Goal: Use online tool/utility: Use online tool/utility

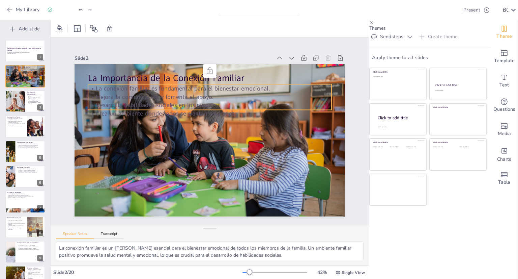
checkbox input "true"
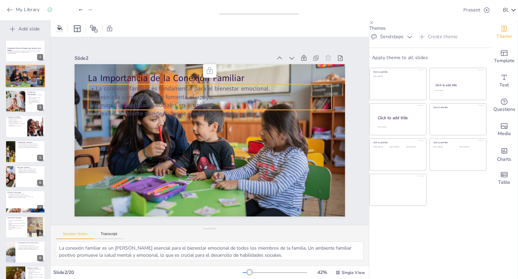
checkbox input "true"
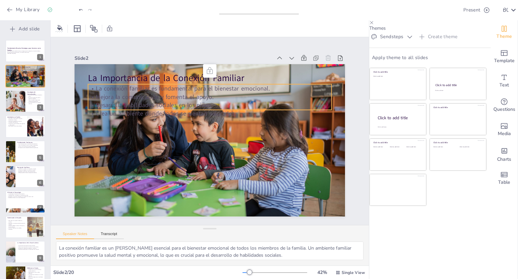
checkbox input "true"
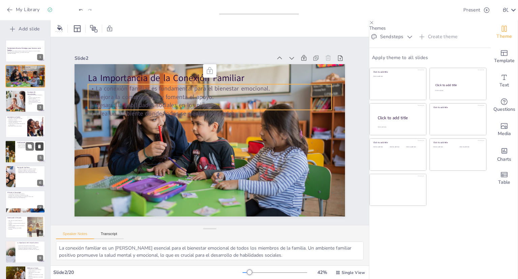
checkbox input "true"
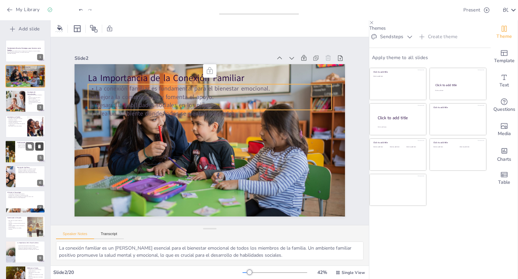
checkbox input "true"
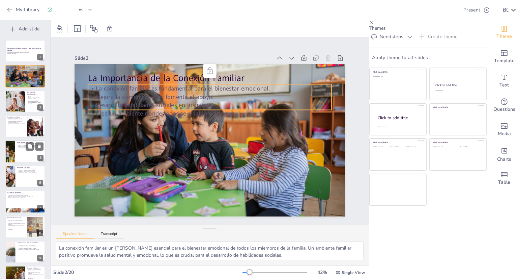
checkbox input "true"
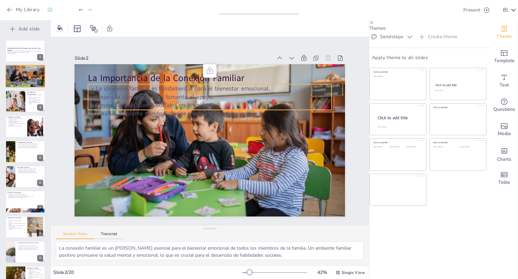
checkbox input "true"
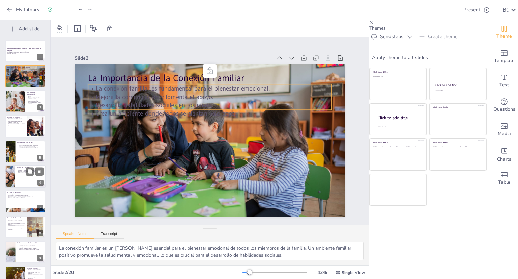
checkbox input "true"
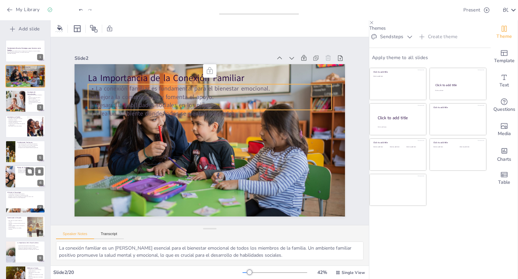
checkbox input "true"
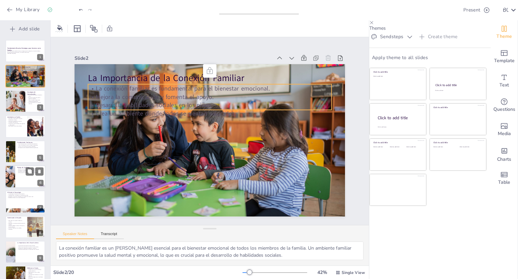
checkbox input "true"
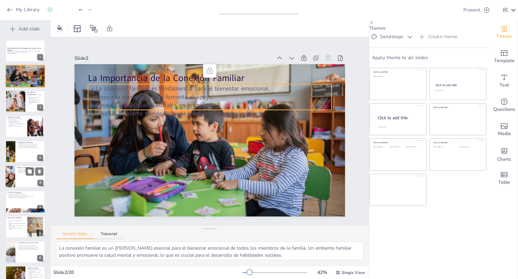
checkbox input "true"
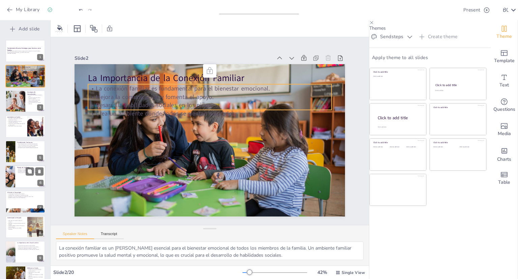
click at [26, 176] on div at bounding box center [25, 176] width 40 height 23
checkbox input "true"
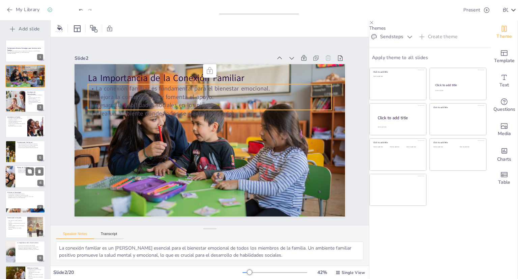
checkbox input "true"
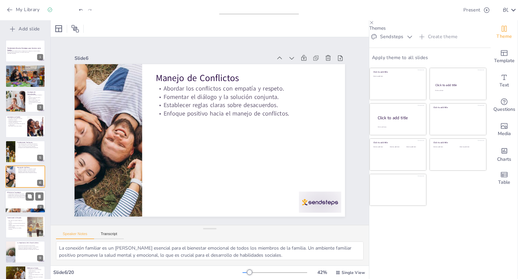
scroll to position [20, 0]
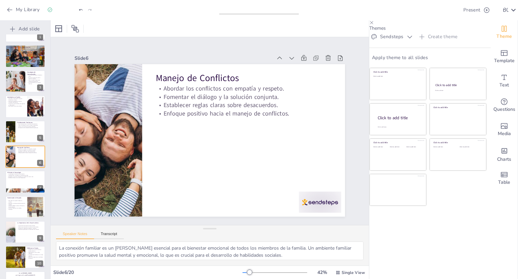
checkbox input "true"
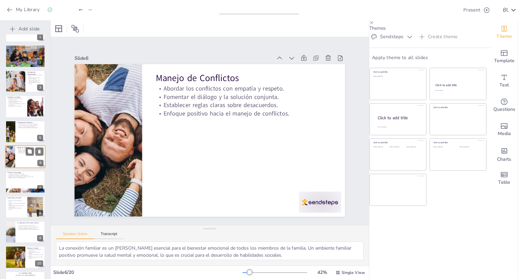
checkbox input "true"
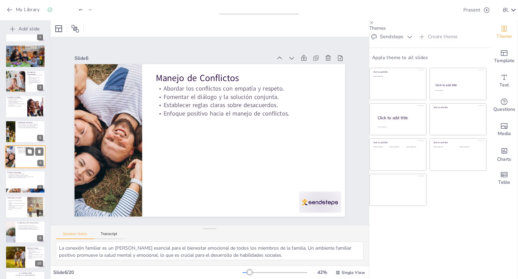
checkbox input "true"
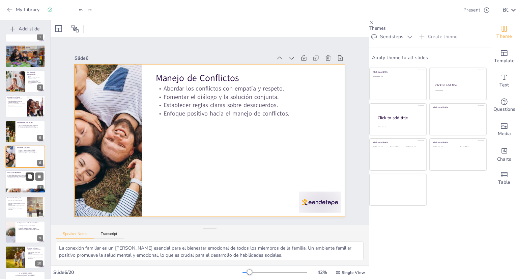
checkbox input "true"
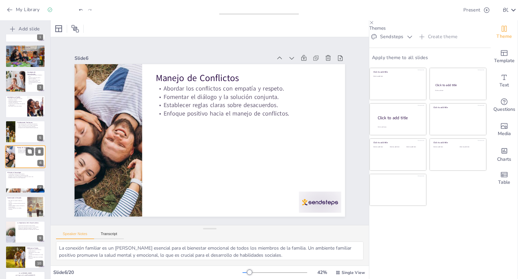
checkbox input "true"
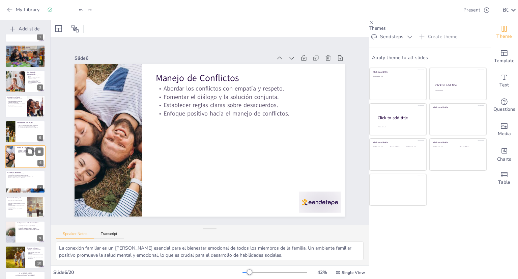
checkbox input "true"
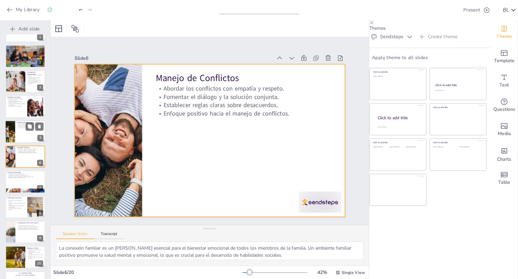
checkbox input "true"
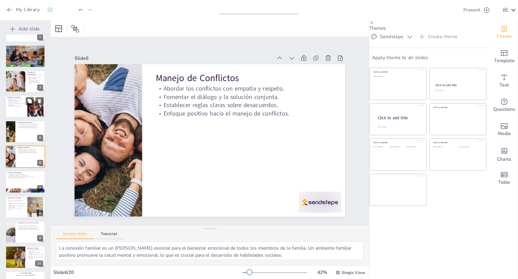
checkbox input "true"
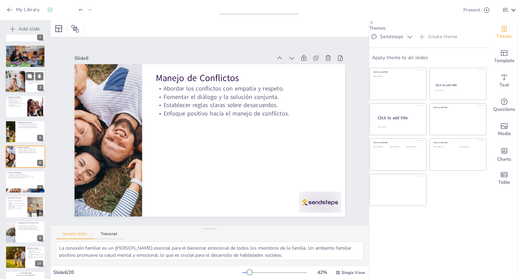
checkbox input "true"
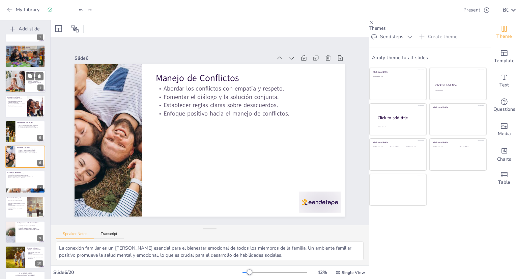
checkbox input "true"
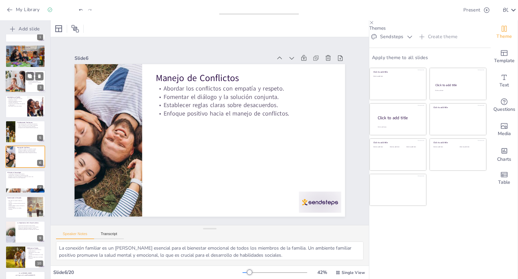
click at [20, 78] on div at bounding box center [15, 81] width 34 height 23
checkbox input "true"
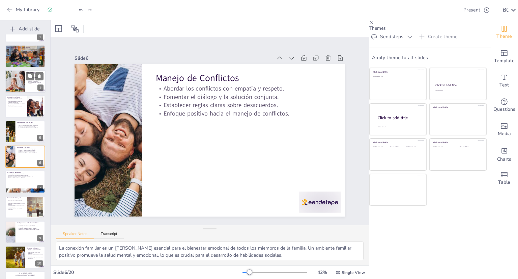
checkbox input "true"
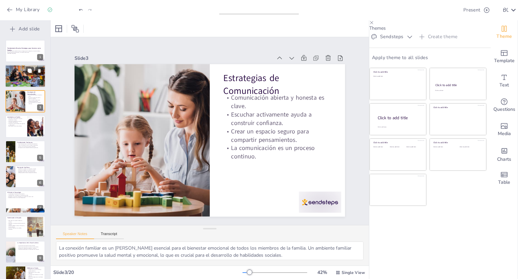
checkbox input "true"
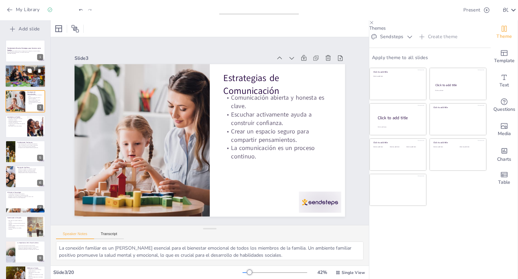
checkbox input "true"
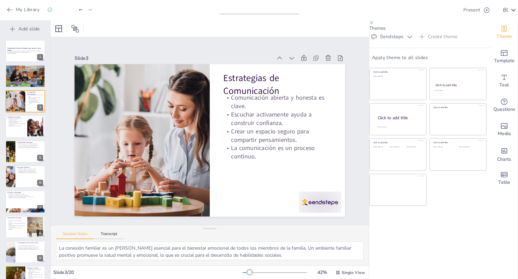
checkbox input "true"
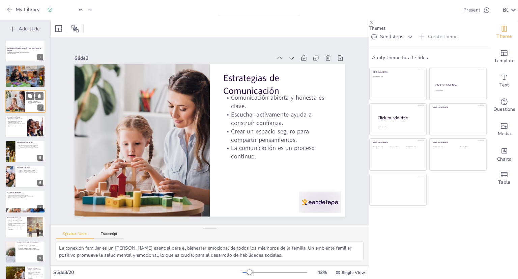
checkbox input "true"
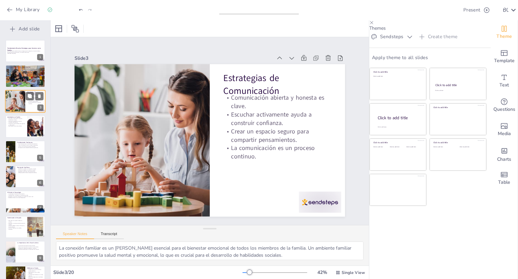
checkbox input "true"
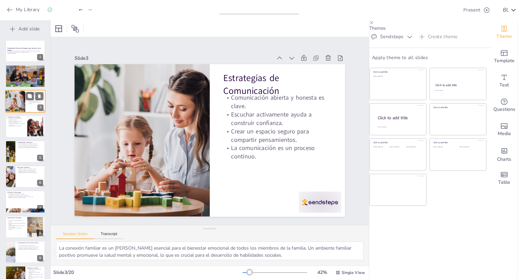
checkbox input "true"
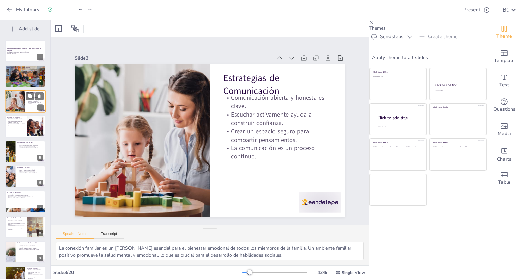
checkbox input "true"
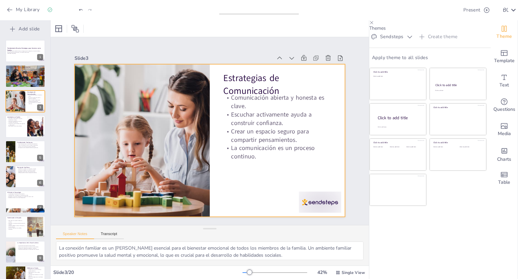
checkbox input "true"
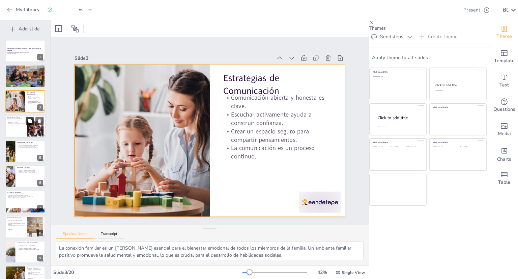
checkbox input "true"
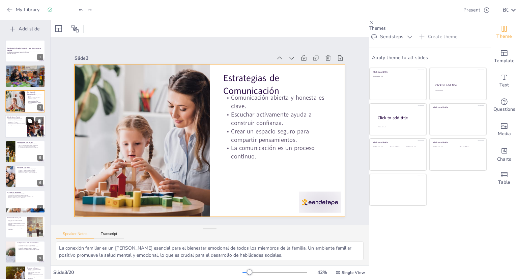
checkbox input "true"
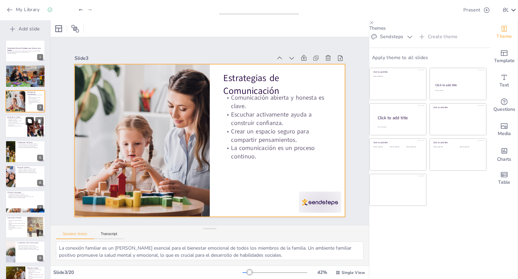
checkbox input "true"
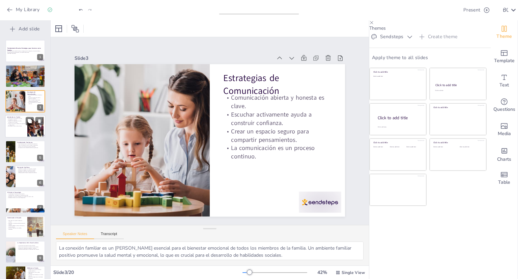
checkbox input "true"
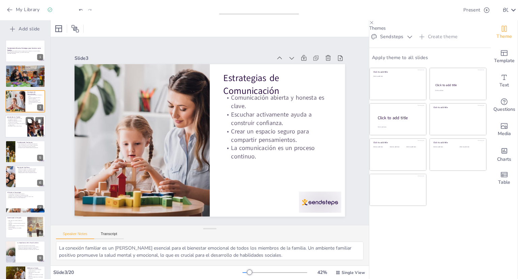
checkbox input "true"
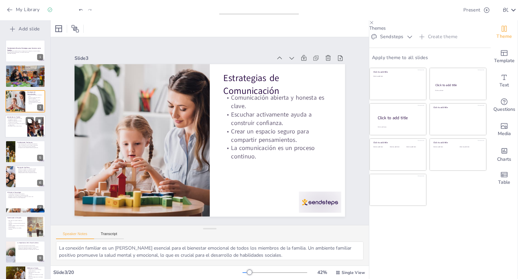
checkbox input "true"
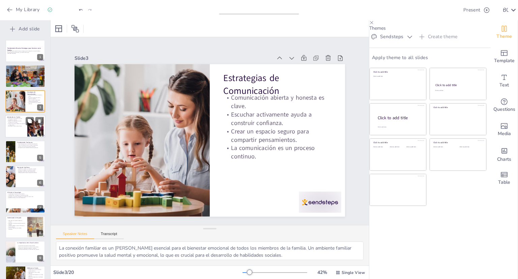
checkbox input "true"
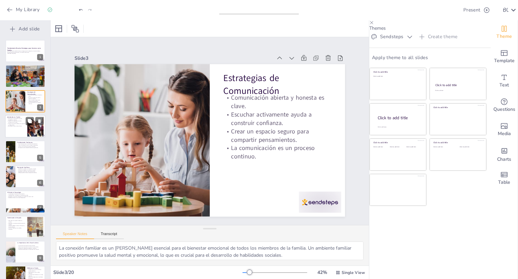
checkbox input "true"
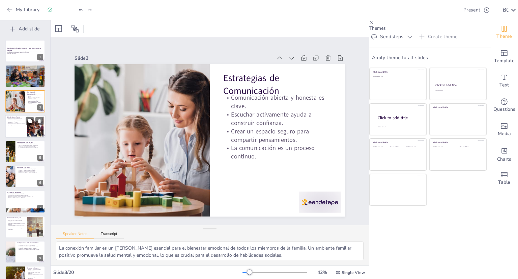
checkbox input "true"
